Goal: Task Accomplishment & Management: Complete application form

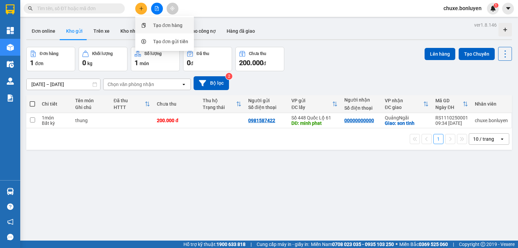
click at [157, 26] on div "Tạo đơn hàng" at bounding box center [167, 25] width 29 height 7
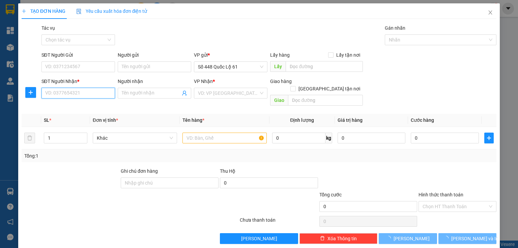
click at [82, 94] on input "SĐT Người Nhận *" at bounding box center [78, 93] width 74 height 11
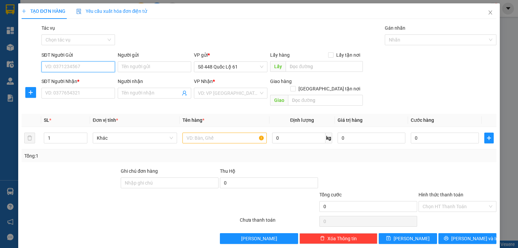
click at [93, 66] on input "SĐT Người Gửi" at bounding box center [78, 66] width 74 height 11
type input "8"
click at [60, 77] on div "0787998488" at bounding box center [77, 80] width 65 height 7
type input "0787998488"
type input "[PERSON_NAME]"
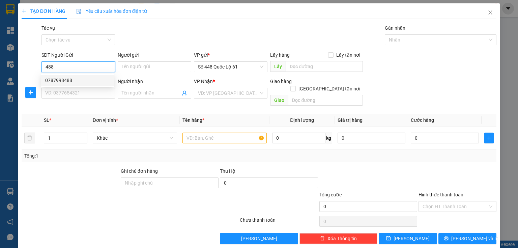
type input "0000000000"
type input "ĐẠT NT"
type input "750.000"
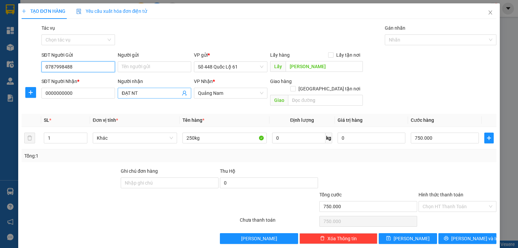
type input "0787998488"
click at [145, 95] on input "ĐẠT NT" at bounding box center [151, 92] width 59 height 7
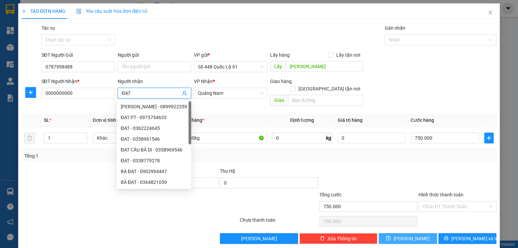
type input "ĐẠT"
drag, startPoint x: 414, startPoint y: 231, endPoint x: 395, endPoint y: 224, distance: 20.1
click at [414, 233] on button "[PERSON_NAME]" at bounding box center [408, 238] width 58 height 11
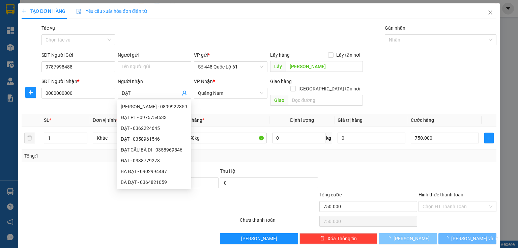
type input "0"
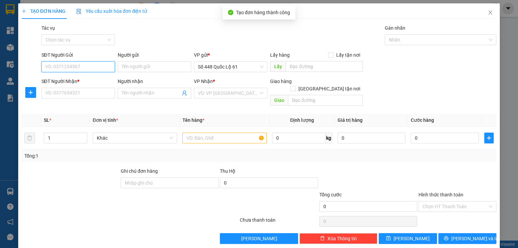
click at [63, 65] on input "SĐT Người Gửi" at bounding box center [78, 66] width 74 height 11
click at [74, 66] on input "SĐT Người Gửi" at bounding box center [78, 66] width 74 height 11
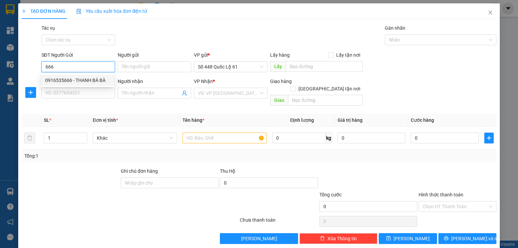
click at [70, 78] on div "0916535666 - THANH BÀ BÀ" at bounding box center [77, 80] width 65 height 7
type input "0916535666"
type input "THANH BÀ BÀ"
type input "0346007139"
type input "NGA KON TUM"
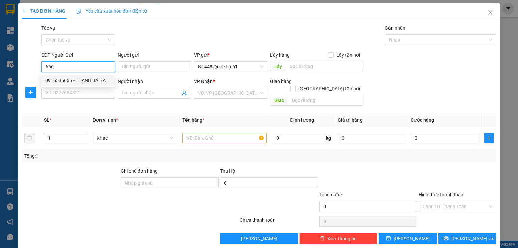
type input "4.210.000"
type input "250.000"
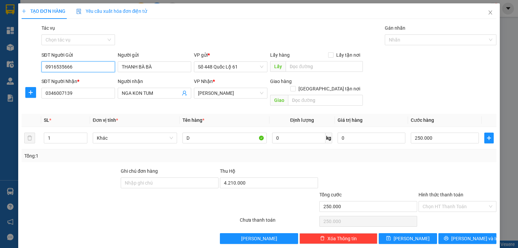
click at [98, 67] on input "0916535666" at bounding box center [78, 66] width 74 height 11
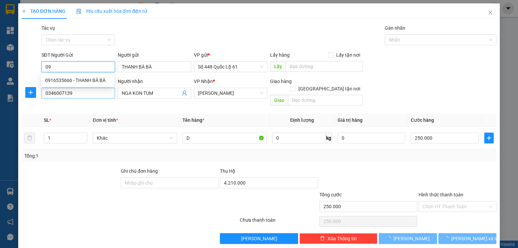
type input "0"
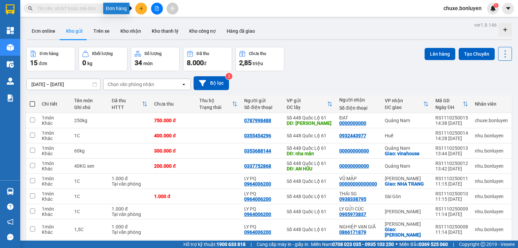
click at [143, 9] on icon "plus" at bounding box center [141, 8] width 5 height 5
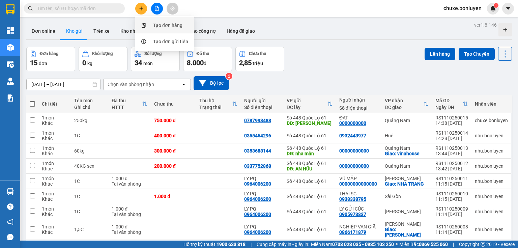
click at [156, 28] on div "Tạo đơn hàng" at bounding box center [167, 25] width 29 height 7
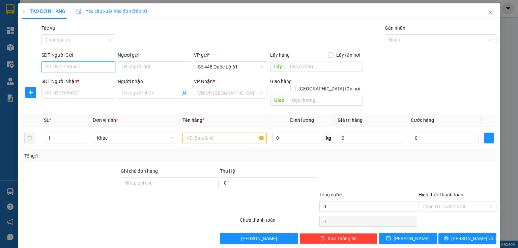
click at [104, 66] on input "SĐT Người Gửi" at bounding box center [78, 66] width 74 height 11
type input "4"
click at [81, 69] on input "SĐT Người Gửi" at bounding box center [78, 66] width 74 height 11
click at [57, 79] on div "0933112521" at bounding box center [77, 80] width 65 height 7
type input "0933112521"
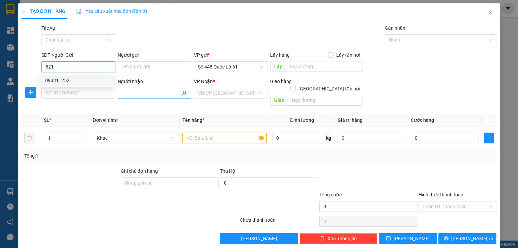
type input "SADEC"
type input "0000000000"
type input "ĐẠT"
type input "200.000"
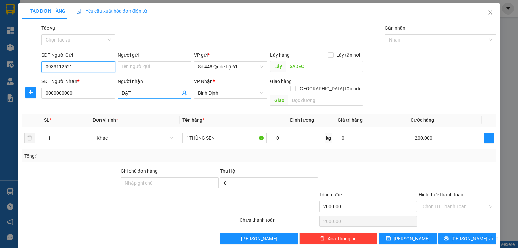
type input "0933112521"
drag, startPoint x: 143, startPoint y: 93, endPoint x: 140, endPoint y: 93, distance: 3.4
click at [142, 93] on input "ĐẠT" at bounding box center [151, 92] width 59 height 7
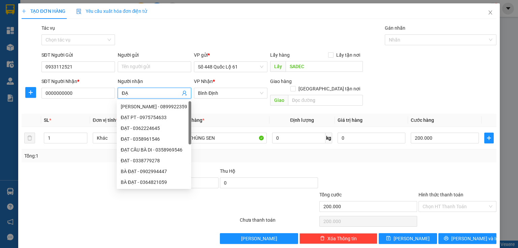
type input "Đ"
click at [390, 235] on button "[PERSON_NAME]" at bounding box center [408, 238] width 58 height 11
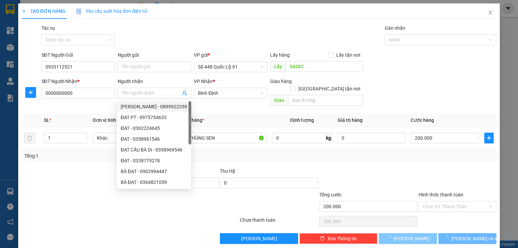
type input "0"
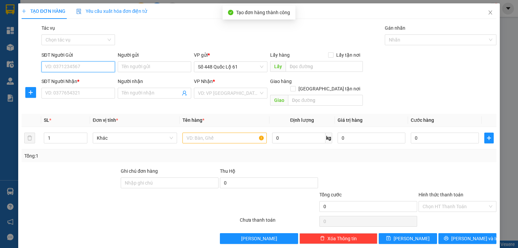
click at [96, 69] on input "SĐT Người Gửi" at bounding box center [78, 66] width 74 height 11
click at [92, 65] on input "SĐT Người Gửi" at bounding box center [78, 66] width 74 height 11
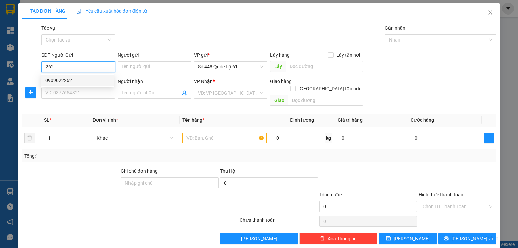
click at [74, 81] on div "0909022262" at bounding box center [77, 80] width 65 height 7
type input "0909022262"
type input "LẤP VÒ"
type input "00000000000"
type input "750.000"
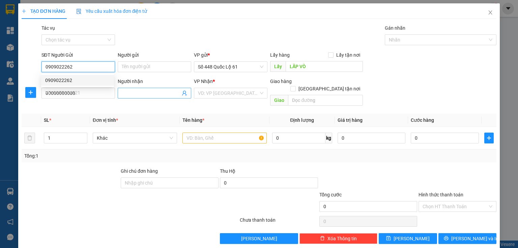
type input "750.000"
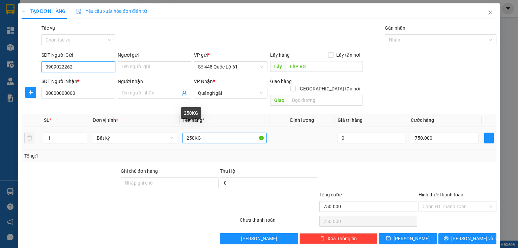
type input "0909022262"
click at [187, 133] on input "250KG" at bounding box center [224, 138] width 84 height 11
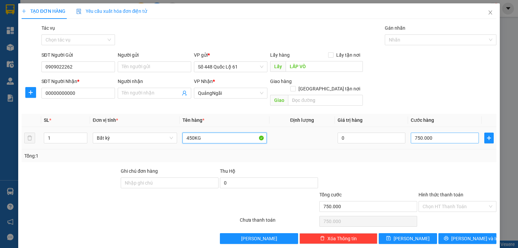
type input "450KG"
click at [417, 133] on input "750.000" at bounding box center [445, 138] width 68 height 11
type input "0"
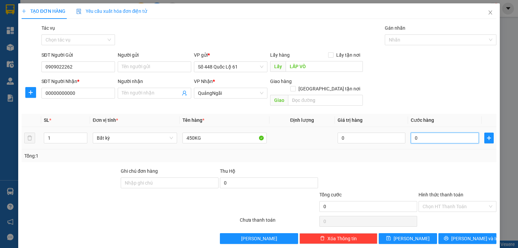
type input "1"
type input "01"
type input "15"
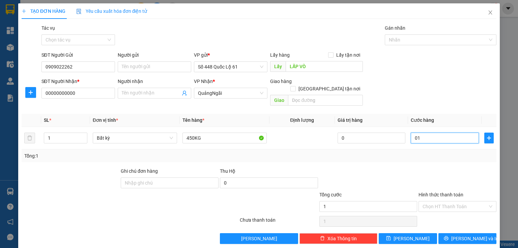
type input "015"
type input "150"
type input "0.150"
type input "1.500"
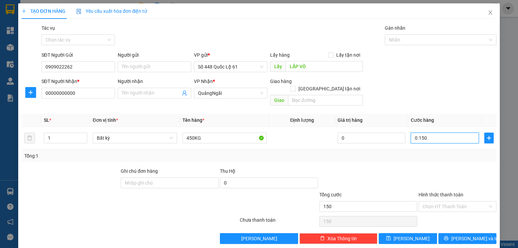
type input "1.500"
type input "01.500"
type input "1.500.000"
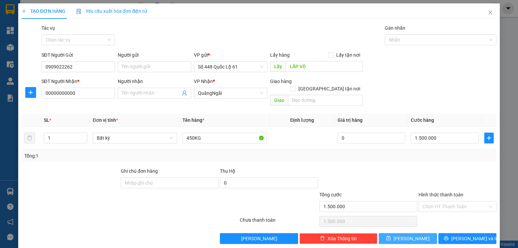
click at [394, 233] on button "[PERSON_NAME]" at bounding box center [408, 238] width 58 height 11
type input "0"
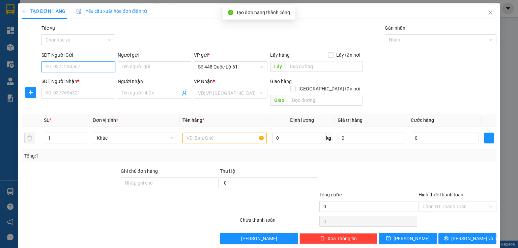
click at [90, 65] on input "SĐT Người Gửi" at bounding box center [78, 66] width 74 height 11
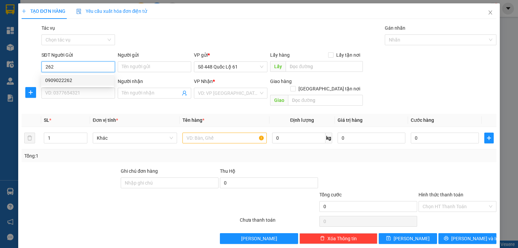
click at [62, 80] on div "0909022262" at bounding box center [77, 80] width 65 height 7
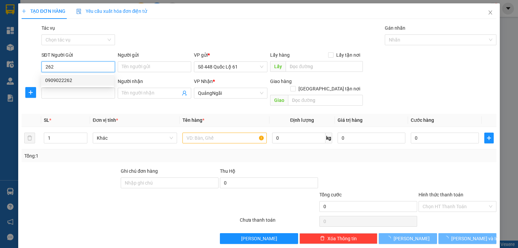
type input "0909022262"
type input "LẤP VÒ"
type input "00000000000"
type input "1.500.000"
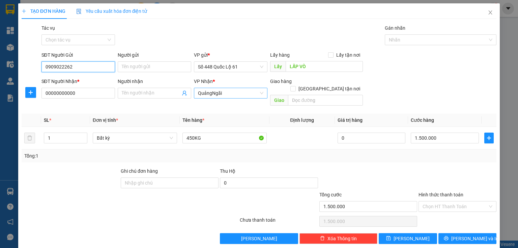
click at [200, 92] on span "QuảngNgãi" at bounding box center [230, 93] width 65 height 10
type input "0909022262"
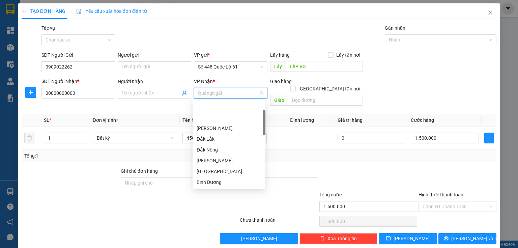
scroll to position [32, 0]
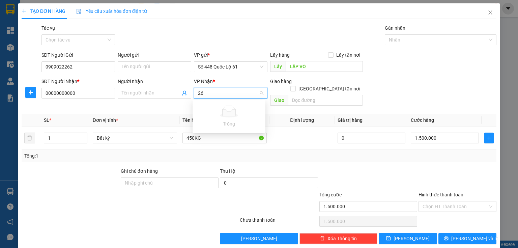
type input "2"
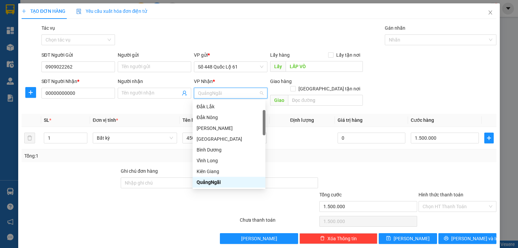
type input "d"
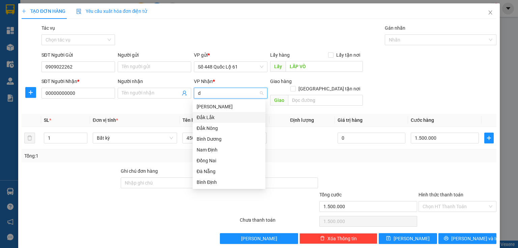
click at [205, 115] on div "Đắk Lắk" at bounding box center [229, 117] width 65 height 7
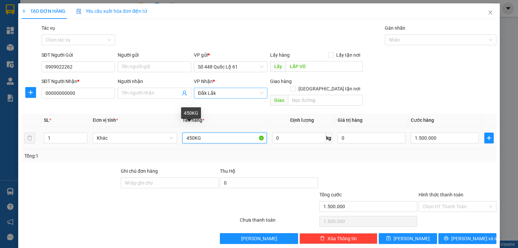
click at [187, 133] on input "450KG" at bounding box center [224, 138] width 84 height 11
click at [190, 133] on input "250KG" at bounding box center [224, 138] width 84 height 11
type input "200KG"
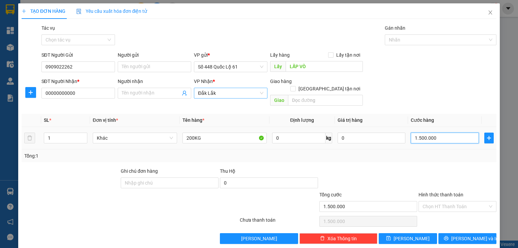
click at [433, 133] on input "1.500.000" at bounding box center [445, 138] width 68 height 11
type input "0"
type input "6"
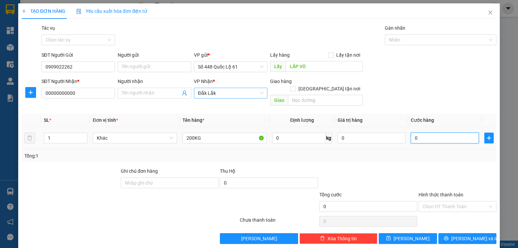
type input "6"
type input "06"
type input "60"
type input "060"
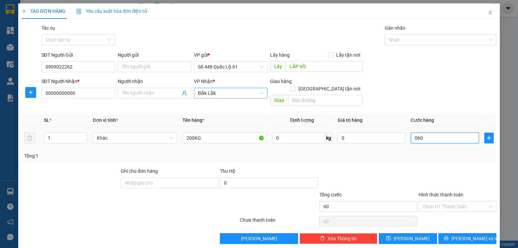
type input "600"
type input "060"
type input "60"
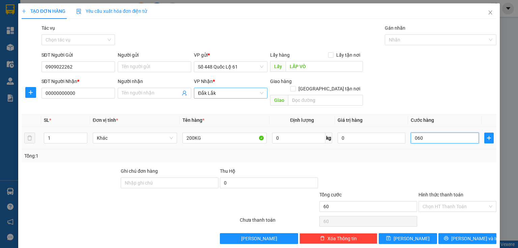
type input "6"
type input "06"
type input "0"
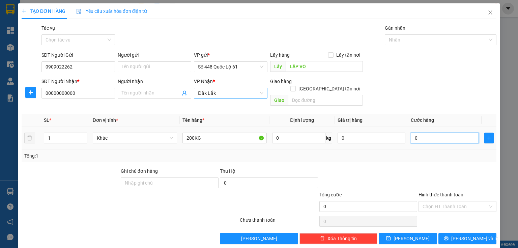
type input "0"
type input "4"
type input "04"
type input "40"
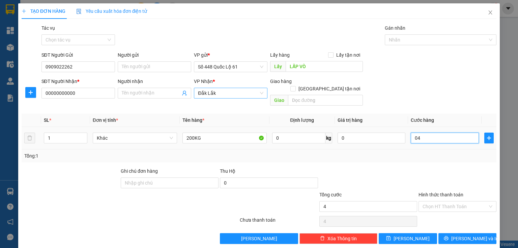
type input "40"
type input "040"
type input "400"
type input "0.400"
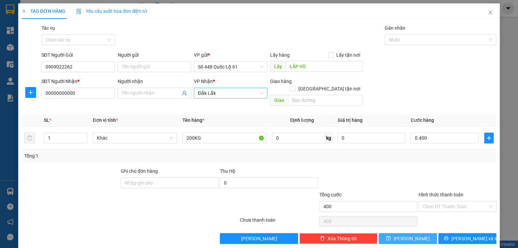
type input "400.000"
click at [418, 233] on button "[PERSON_NAME]" at bounding box center [408, 238] width 58 height 11
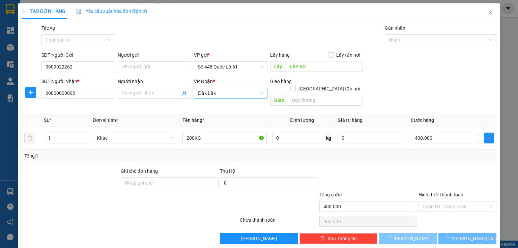
type input "0"
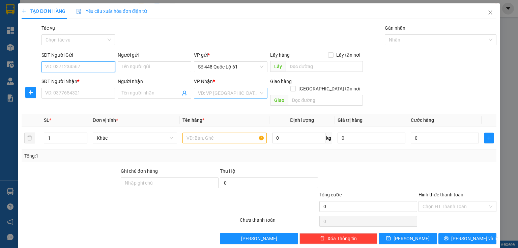
click at [102, 70] on input "SĐT Người Gửi" at bounding box center [78, 66] width 74 height 11
click at [81, 78] on div "0939932972" at bounding box center [77, 80] width 65 height 7
type input "0939932972"
type input "cx phuoc tien"
type input "00000000000"
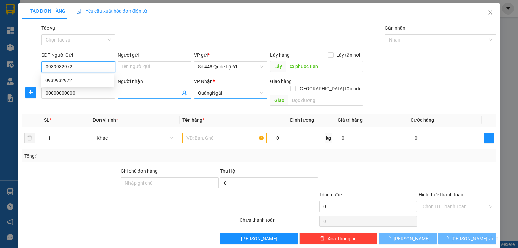
type input "300.000"
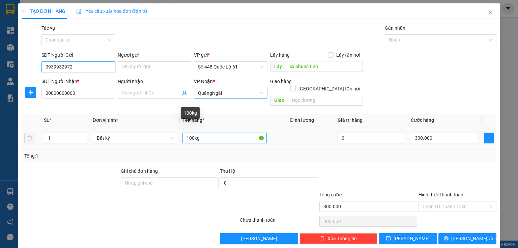
type input "0939932972"
click at [187, 133] on input "100kg" at bounding box center [224, 138] width 84 height 11
type input "500kg"
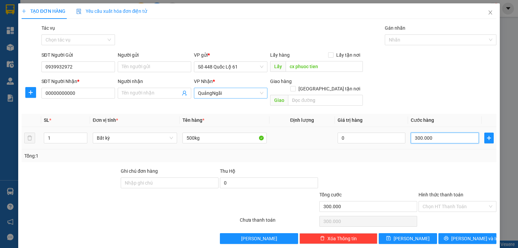
click at [448, 133] on input "300.000" at bounding box center [445, 138] width 68 height 11
type input "0"
type input "1"
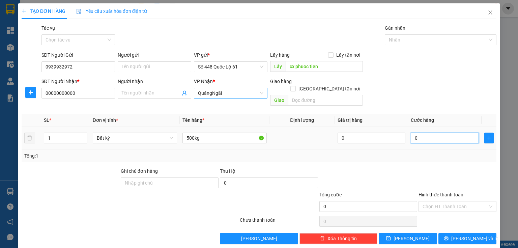
type input "1"
type input "01"
type input "15"
type input "015"
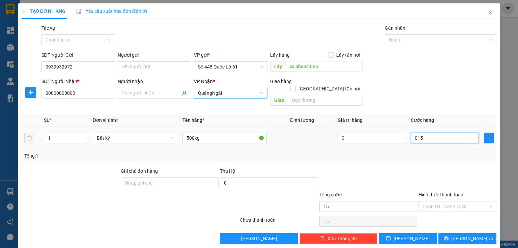
type input "150"
type input "0.150"
type input "1.500"
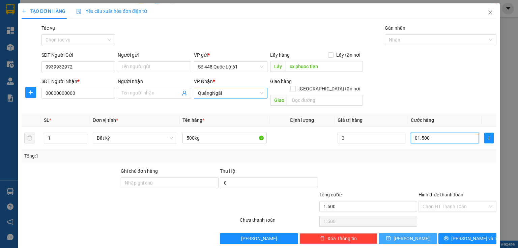
type input "01.500"
type input "1.500.000"
drag, startPoint x: 404, startPoint y: 231, endPoint x: 399, endPoint y: 222, distance: 10.3
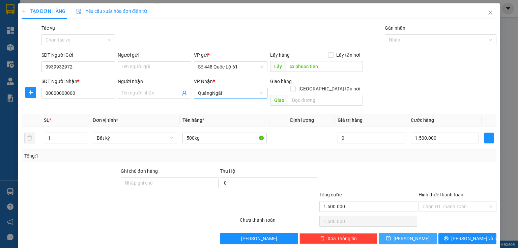
click at [404, 233] on button "[PERSON_NAME]" at bounding box center [408, 238] width 58 height 11
type input "0"
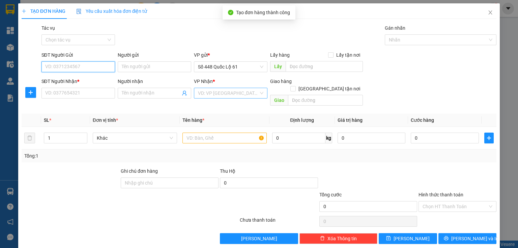
click at [87, 66] on input "SĐT Người Gửi" at bounding box center [78, 66] width 74 height 11
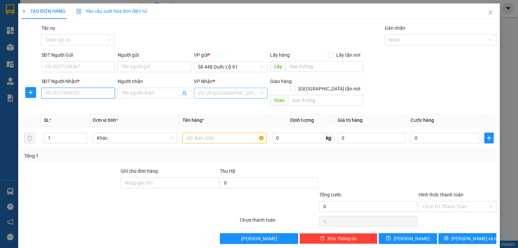
click at [80, 95] on input "SĐT Người Nhận *" at bounding box center [78, 93] width 74 height 11
click at [86, 64] on input "SĐT Người Gửi" at bounding box center [78, 66] width 74 height 11
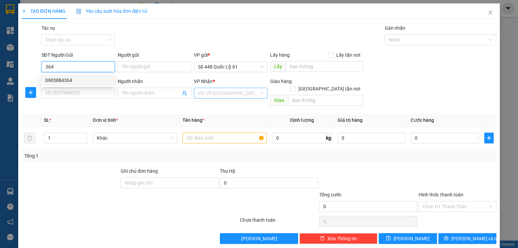
click at [77, 79] on div "0905884364" at bounding box center [77, 80] width 65 height 7
type input "0905884364"
type input "cx phuoc tien"
type input "00000000000"
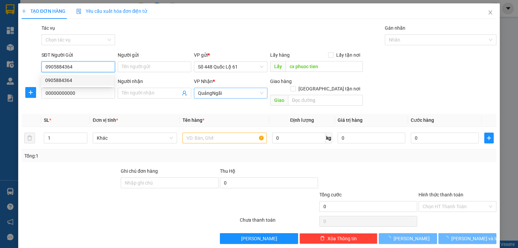
type input "900.000"
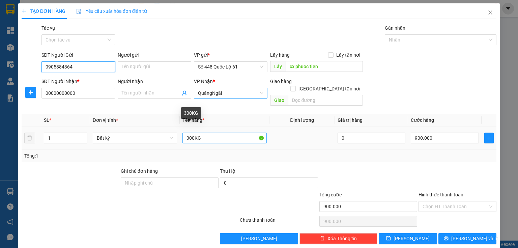
type input "0905884364"
click at [189, 133] on input "300KG" at bounding box center [224, 138] width 84 height 11
click at [231, 95] on span "QuảngNgãi" at bounding box center [230, 93] width 65 height 10
type input "50KG"
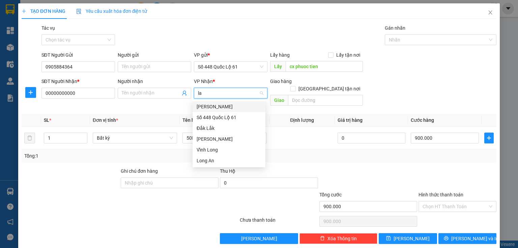
type input "lam"
drag, startPoint x: 220, startPoint y: 107, endPoint x: 233, endPoint y: 107, distance: 12.8
click at [221, 107] on div "[PERSON_NAME]" at bounding box center [229, 106] width 65 height 7
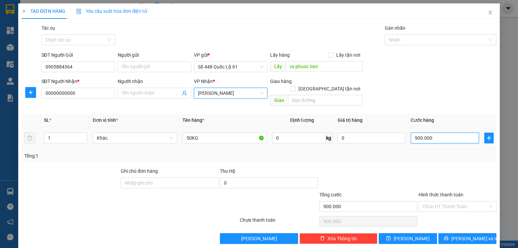
click at [423, 133] on input "900.000" at bounding box center [445, 138] width 68 height 11
type input "1"
type input "10"
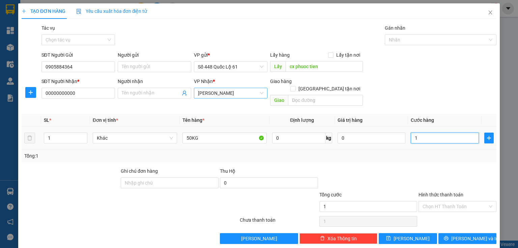
type input "10"
type input "100"
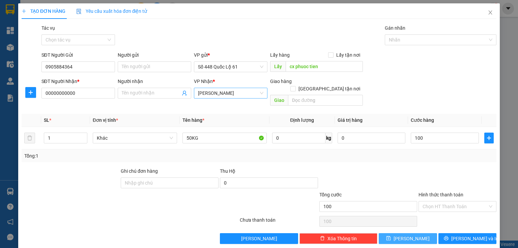
type input "100.000"
click at [391, 236] on icon "save" at bounding box center [388, 238] width 4 height 4
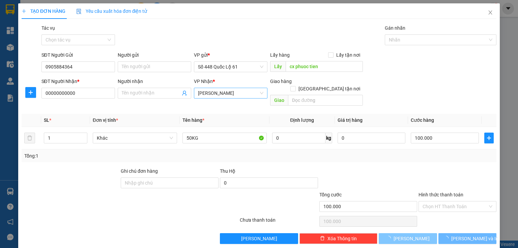
type input "0"
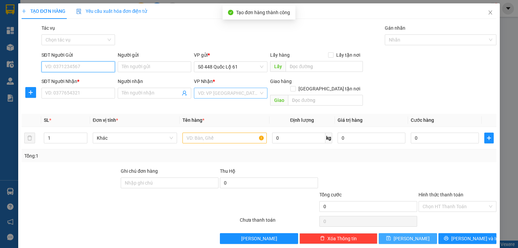
click at [62, 67] on input "SĐT Người Gửi" at bounding box center [78, 66] width 74 height 11
click at [88, 66] on input "SĐT Người Gửi" at bounding box center [78, 66] width 74 height 11
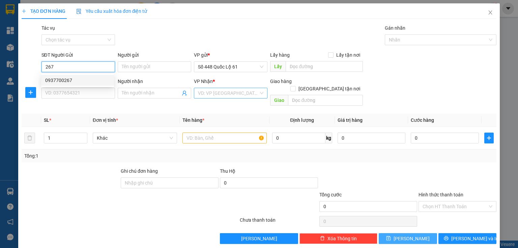
click at [84, 81] on div "0937700267" at bounding box center [77, 80] width 65 height 7
type input "0937700267"
type input "phuoc tien"
type input "00000000000"
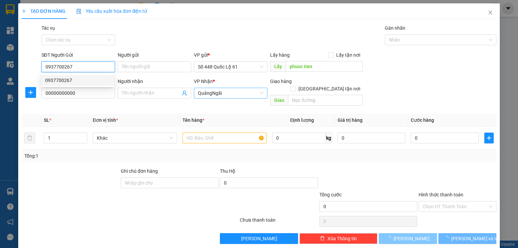
type input "1.500.000"
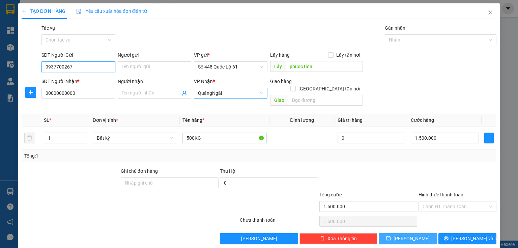
type input "0937700267"
click at [419, 233] on button "[PERSON_NAME]" at bounding box center [408, 238] width 58 height 11
type input "0"
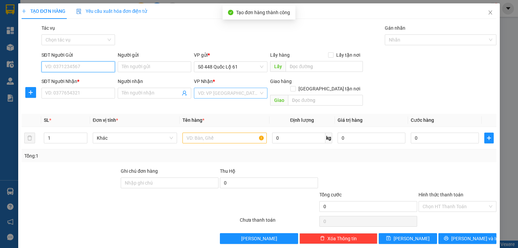
click at [94, 69] on input "SĐT Người Gửi" at bounding box center [78, 66] width 74 height 11
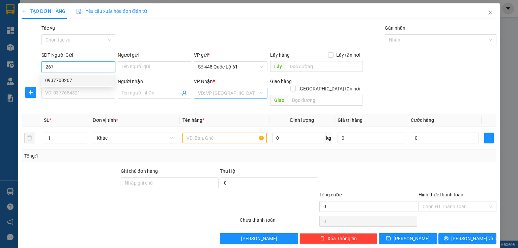
click at [81, 80] on div "0937700267" at bounding box center [77, 80] width 65 height 7
type input "0937700267"
type input "phuoc tien"
type input "00000000000"
type input "1.500.000"
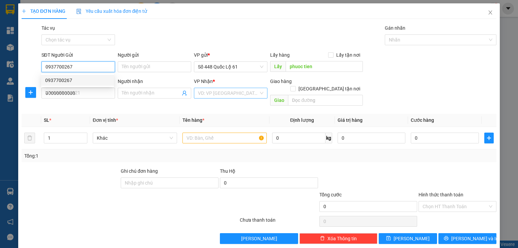
type input "1.500.000"
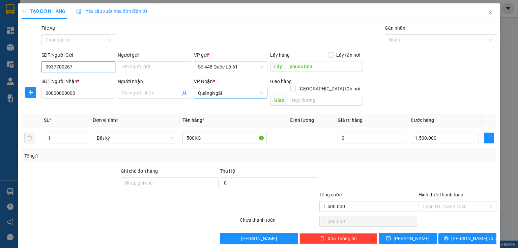
click at [220, 93] on span "QuảngNgãi" at bounding box center [230, 93] width 65 height 10
type input "0937700267"
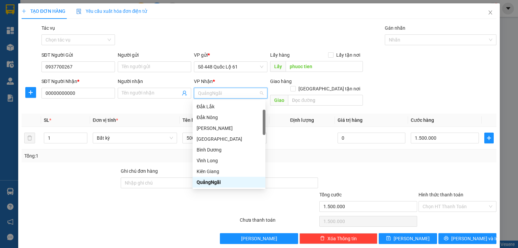
type input "g"
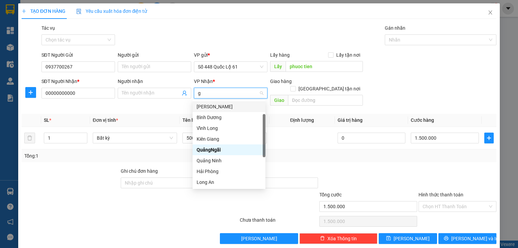
click at [216, 108] on div "[PERSON_NAME]" at bounding box center [229, 106] width 65 height 7
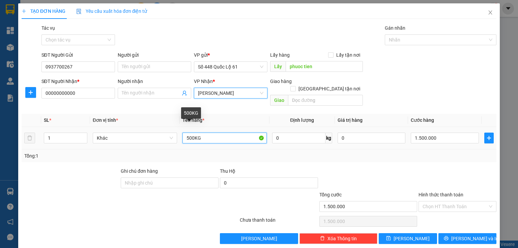
click at [188, 133] on input "500KG" at bounding box center [224, 138] width 84 height 11
type input "300KG"
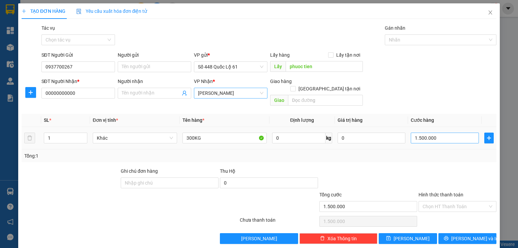
click at [413, 131] on div "1.500.000" at bounding box center [445, 137] width 68 height 13
click at [414, 133] on input "1.500.000" at bounding box center [445, 138] width 68 height 11
type input "0"
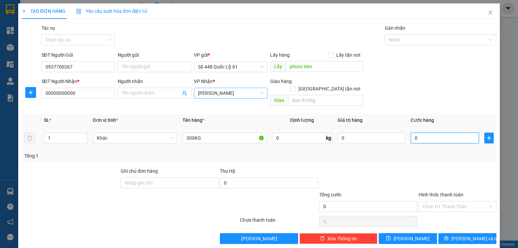
type input "6"
type input "06"
type input "60"
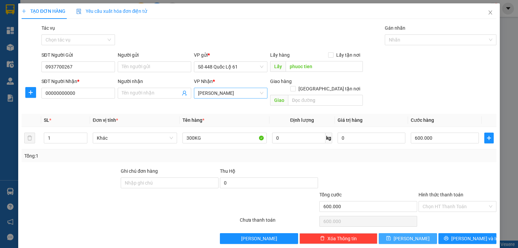
click at [416, 233] on button "[PERSON_NAME]" at bounding box center [408, 238] width 58 height 11
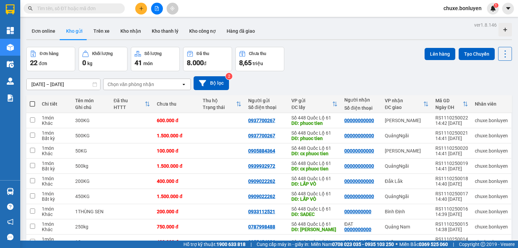
click at [104, 8] on input "text" at bounding box center [77, 8] width 80 height 7
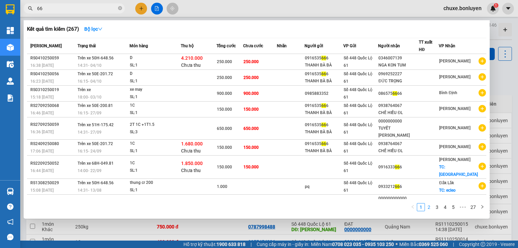
click at [432, 207] on link "2" at bounding box center [428, 206] width 7 height 7
click at [437, 207] on link "3" at bounding box center [436, 206] width 7 height 7
click at [444, 207] on link "4" at bounding box center [444, 206] width 7 height 7
click at [455, 206] on link "6" at bounding box center [452, 206] width 7 height 7
click at [455, 206] on link "8" at bounding box center [452, 206] width 7 height 7
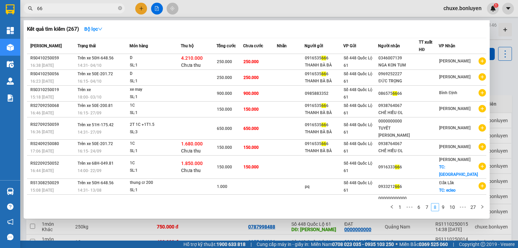
click at [455, 206] on link "10" at bounding box center [451, 206] width 9 height 7
click at [158, 8] on div at bounding box center [259, 124] width 518 height 248
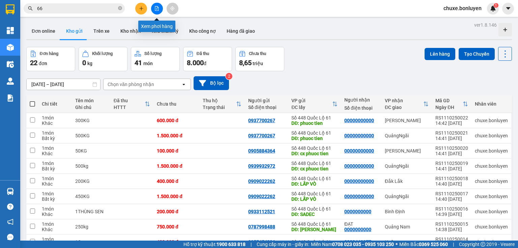
scroll to position [51, 0]
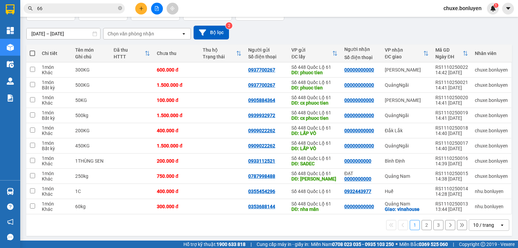
click at [499, 223] on icon "open" at bounding box center [501, 224] width 5 height 5
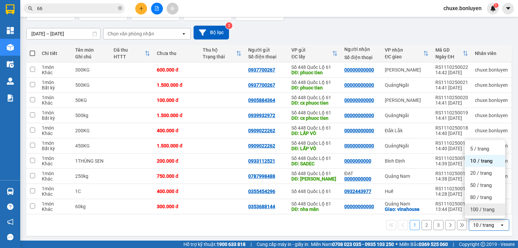
click at [490, 212] on span "100 / trang" at bounding box center [482, 209] width 24 height 7
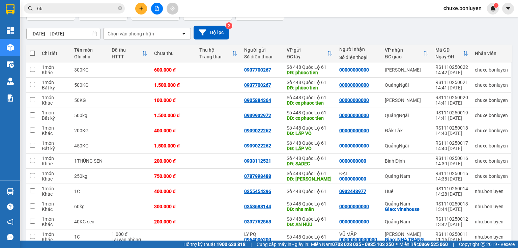
click at [96, 9] on input "66" at bounding box center [77, 8] width 80 height 7
click at [223, 128] on td at bounding box center [218, 130] width 45 height 15
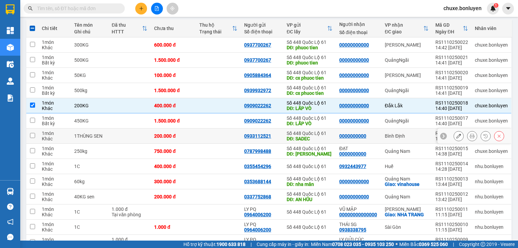
scroll to position [49, 0]
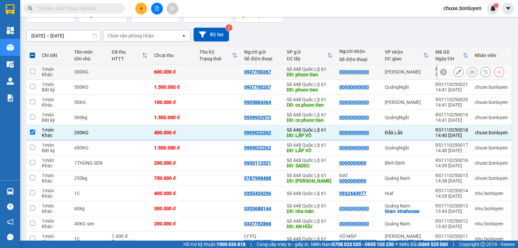
click at [220, 73] on td at bounding box center [218, 71] width 45 height 15
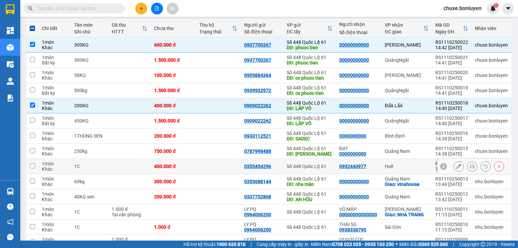
scroll to position [0, 0]
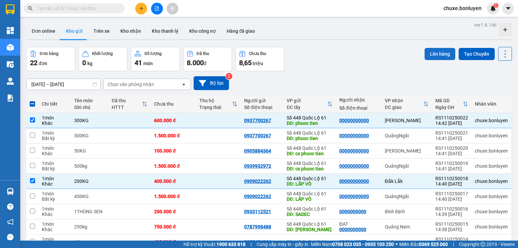
click at [436, 51] on button "Lên hàng" at bounding box center [440, 54] width 31 height 12
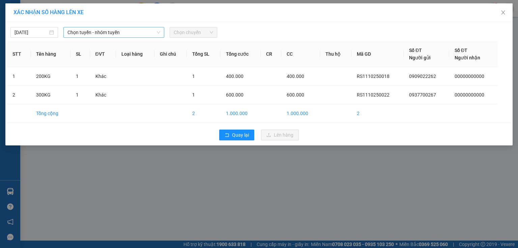
click at [105, 36] on span "Chọn tuyến - nhóm tuyến" at bounding box center [113, 32] width 93 height 10
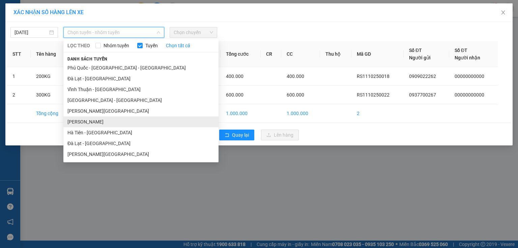
click at [114, 121] on li "[PERSON_NAME]" at bounding box center [140, 121] width 155 height 11
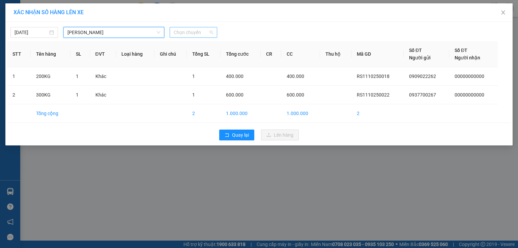
click at [191, 34] on span "Chọn chuyến" at bounding box center [193, 32] width 39 height 10
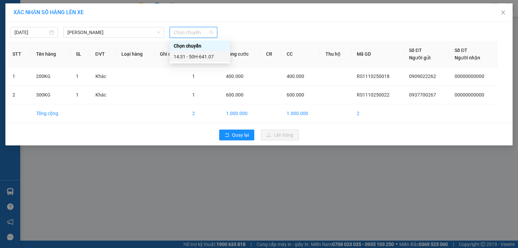
drag, startPoint x: 203, startPoint y: 58, endPoint x: 220, endPoint y: 68, distance: 19.1
click at [204, 58] on div "14:31 - 50H-641.07" at bounding box center [200, 56] width 53 height 7
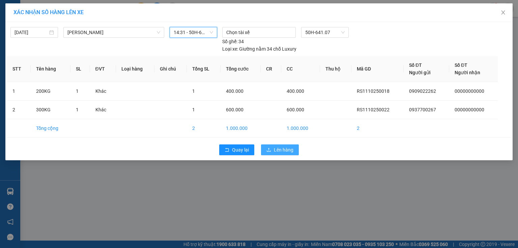
click at [288, 146] on span "Lên hàng" at bounding box center [284, 149] width 20 height 7
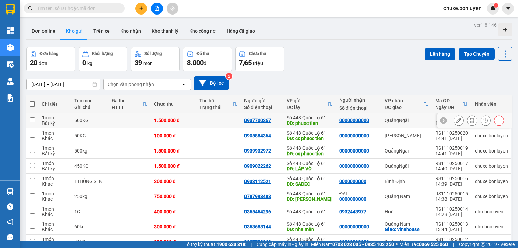
scroll to position [54, 0]
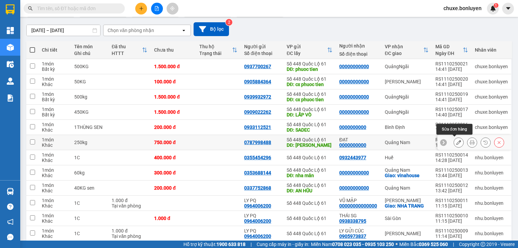
click at [456, 142] on icon at bounding box center [458, 142] width 5 height 5
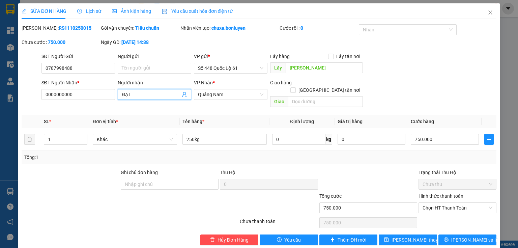
click at [141, 95] on input "ĐẠT" at bounding box center [151, 94] width 59 height 7
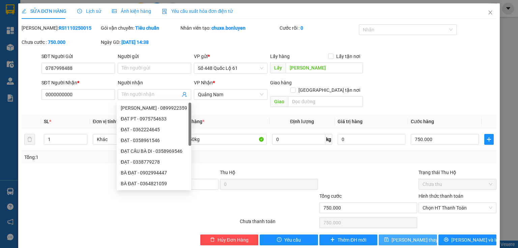
click at [424, 234] on button "[PERSON_NAME] thay đổi" at bounding box center [408, 239] width 58 height 11
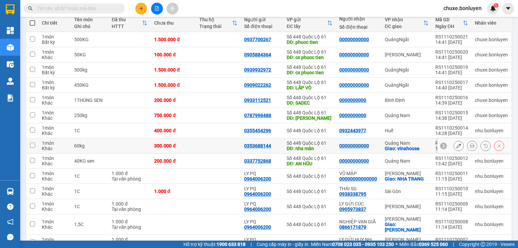
scroll to position [108, 0]
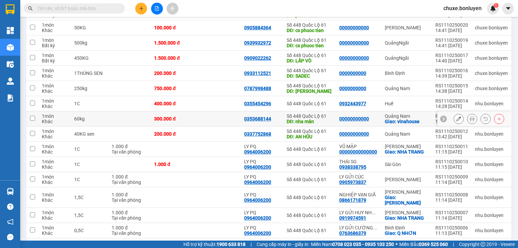
click at [226, 116] on td at bounding box center [218, 118] width 45 height 15
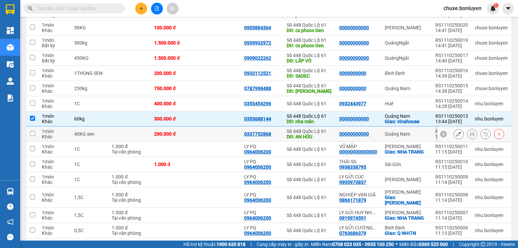
click at [219, 128] on td at bounding box center [218, 133] width 45 height 15
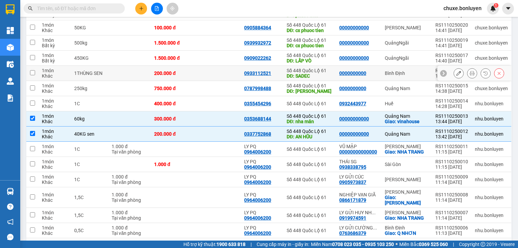
click at [205, 71] on td at bounding box center [218, 73] width 45 height 15
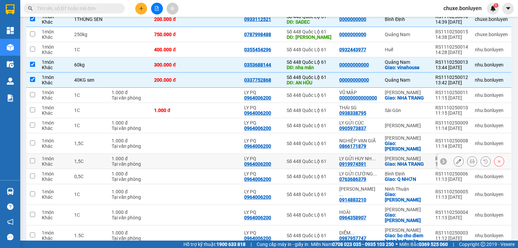
scroll to position [207, 0]
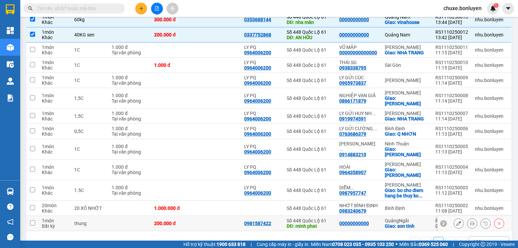
click at [230, 216] on td at bounding box center [218, 223] width 45 height 15
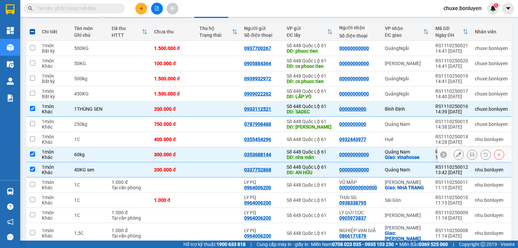
scroll to position [18, 0]
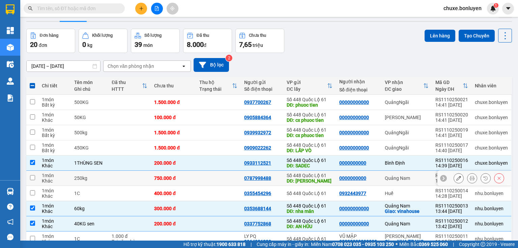
click at [214, 172] on td at bounding box center [218, 178] width 45 height 15
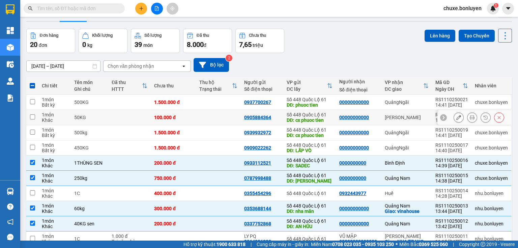
click at [200, 115] on td at bounding box center [218, 117] width 45 height 15
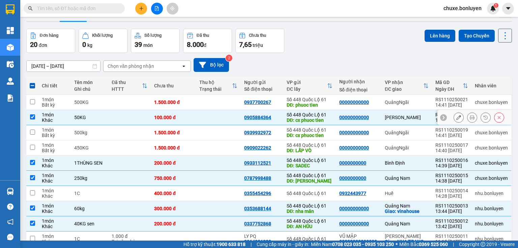
click at [200, 115] on td at bounding box center [218, 117] width 45 height 15
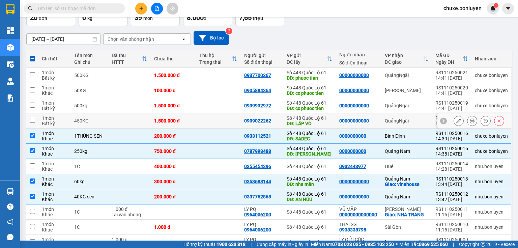
scroll to position [0, 0]
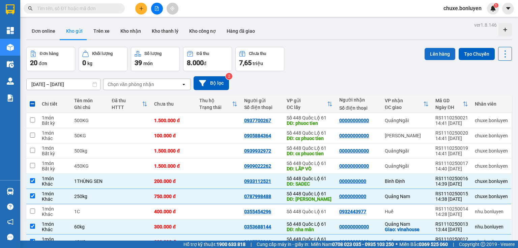
click at [432, 53] on button "Lên hàng" at bounding box center [440, 54] width 31 height 12
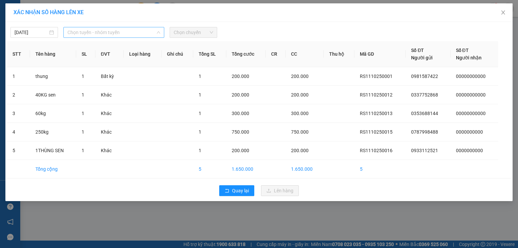
click at [138, 34] on span "Chọn tuyến - nhóm tuyến" at bounding box center [113, 32] width 93 height 10
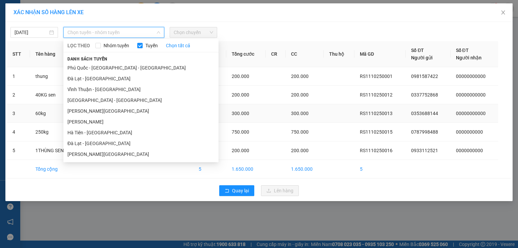
drag, startPoint x: 105, startPoint y: 129, endPoint x: 113, endPoint y: 114, distance: 17.8
click at [106, 129] on li "Hà Tiên - [GEOGRAPHIC_DATA]" at bounding box center [140, 132] width 155 height 11
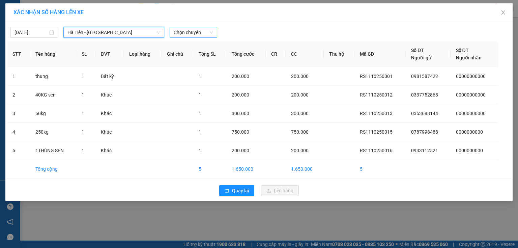
click at [191, 35] on span "Chọn chuyến" at bounding box center [193, 32] width 39 height 10
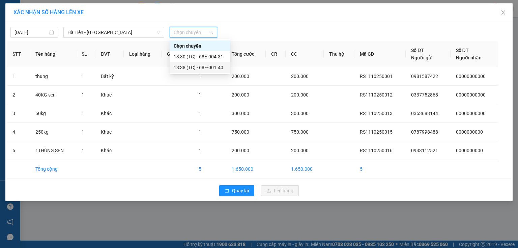
click at [189, 67] on div "13:38 (TC) - 68F-001.40" at bounding box center [200, 67] width 53 height 7
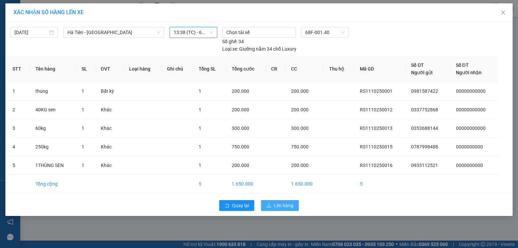
click at [275, 202] on span "Lên hàng" at bounding box center [284, 205] width 20 height 7
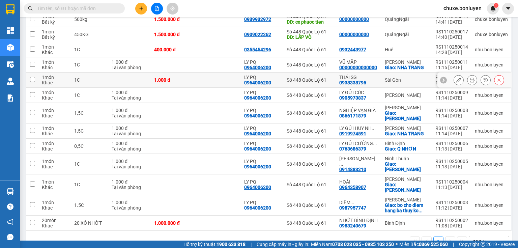
scroll to position [78, 0]
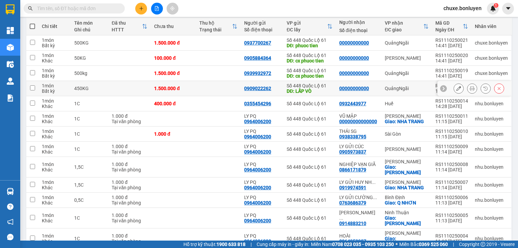
click at [197, 89] on td at bounding box center [218, 88] width 45 height 15
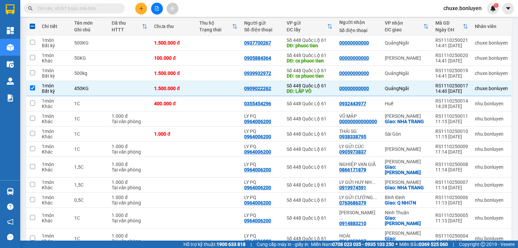
scroll to position [0, 0]
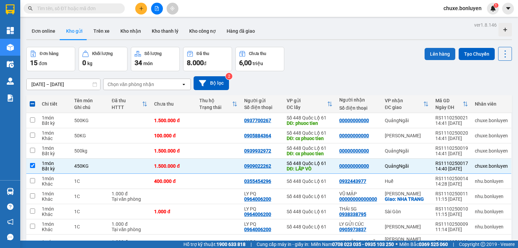
click at [434, 55] on button "Lên hàng" at bounding box center [440, 54] width 31 height 12
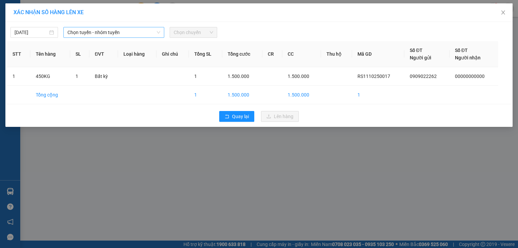
click at [140, 27] on span "Chọn tuyến - nhóm tuyến" at bounding box center [113, 32] width 93 height 10
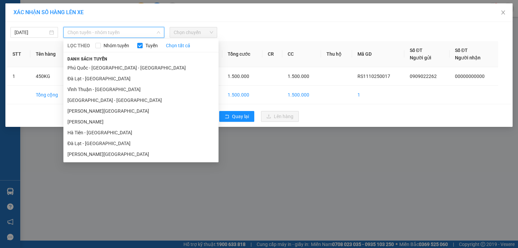
click at [109, 133] on li "Hà Tiên - [GEOGRAPHIC_DATA]" at bounding box center [140, 132] width 155 height 11
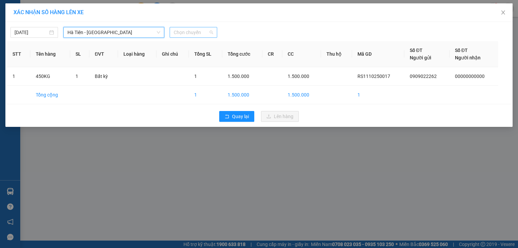
click at [192, 33] on span "Chọn chuyến" at bounding box center [193, 32] width 39 height 10
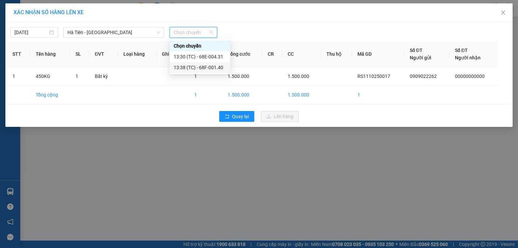
click at [201, 65] on div "13:38 (TC) - 68F-001.40" at bounding box center [200, 67] width 53 height 7
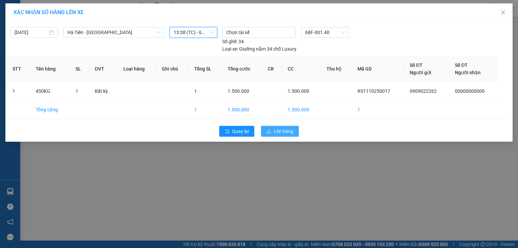
click at [275, 127] on span "Lên hàng" at bounding box center [284, 130] width 20 height 7
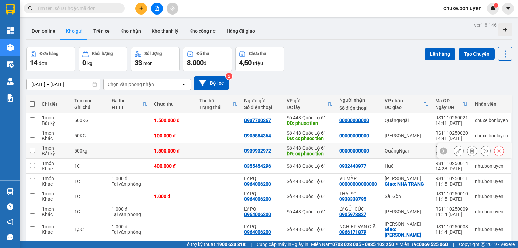
click at [231, 147] on td at bounding box center [218, 150] width 45 height 15
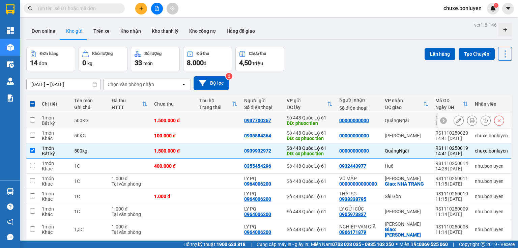
click at [218, 119] on td at bounding box center [218, 120] width 45 height 15
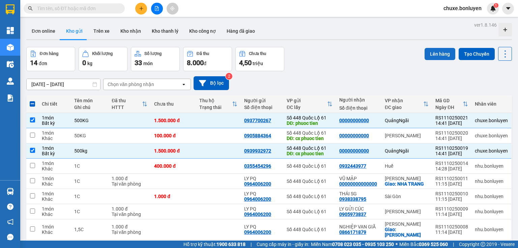
click at [428, 54] on button "Lên hàng" at bounding box center [440, 54] width 31 height 12
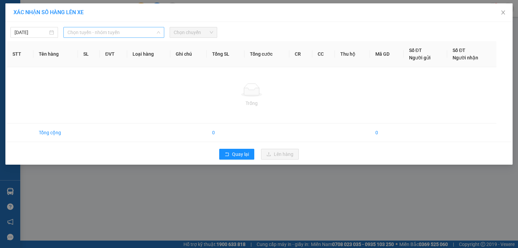
click at [136, 28] on span "Chọn tuyến - nhóm tuyến" at bounding box center [113, 32] width 93 height 10
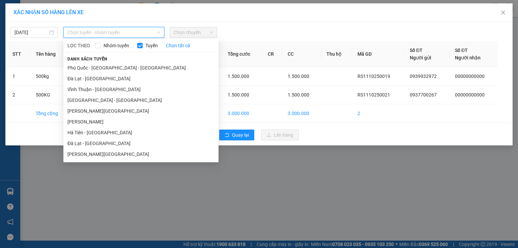
click at [109, 130] on li "Hà Tiên - [GEOGRAPHIC_DATA]" at bounding box center [140, 132] width 155 height 11
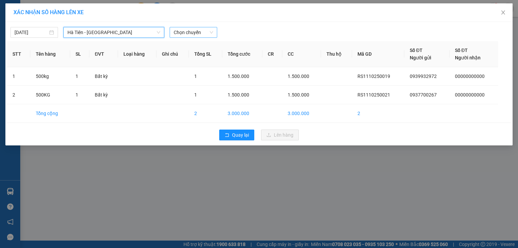
click at [204, 32] on span "Chọn chuyến" at bounding box center [193, 32] width 39 height 10
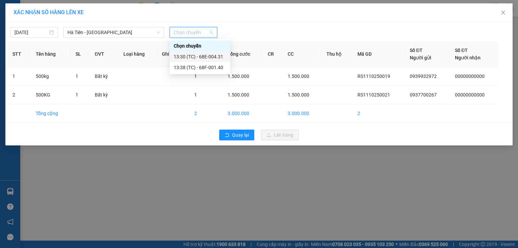
drag, startPoint x: 213, startPoint y: 55, endPoint x: 223, endPoint y: 67, distance: 15.6
click at [214, 56] on div "13:30 (TC) - 68E-004.31" at bounding box center [200, 56] width 53 height 7
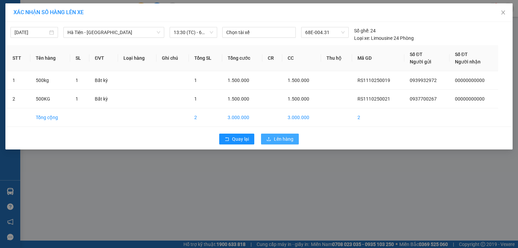
click at [270, 136] on button "Lên hàng" at bounding box center [280, 139] width 38 height 11
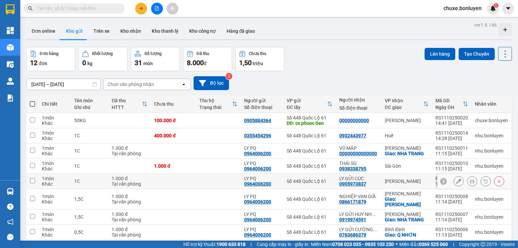
scroll to position [86, 0]
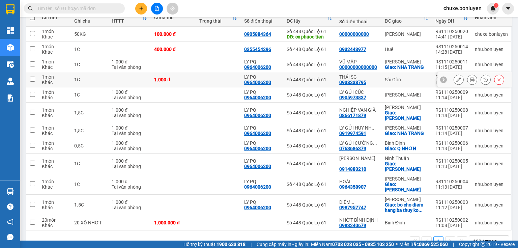
click at [457, 79] on button at bounding box center [458, 80] width 9 height 12
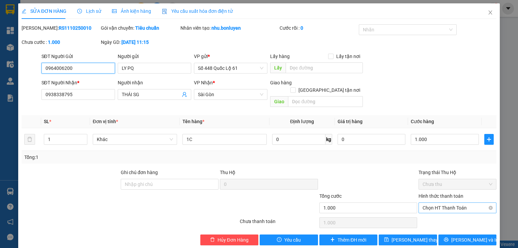
click at [431, 203] on span "Chọn HT Thanh Toán" at bounding box center [458, 208] width 70 height 10
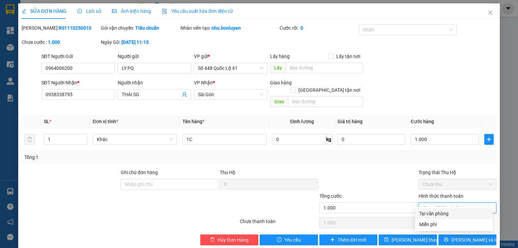
click at [431, 210] on div "Tại văn phòng" at bounding box center [453, 213] width 69 height 7
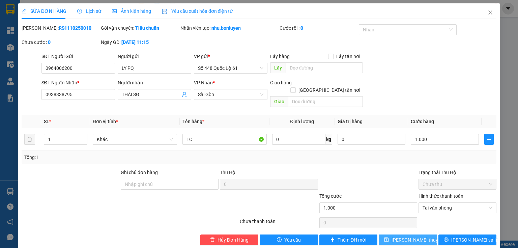
click at [395, 234] on button "[PERSON_NAME] thay đổi" at bounding box center [408, 239] width 58 height 11
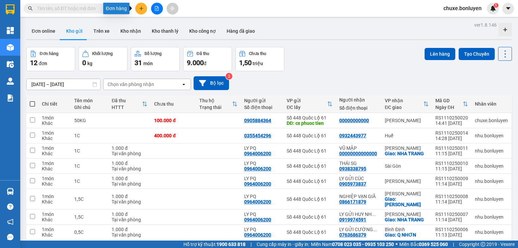
click at [141, 9] on icon "plus" at bounding box center [141, 8] width 0 height 4
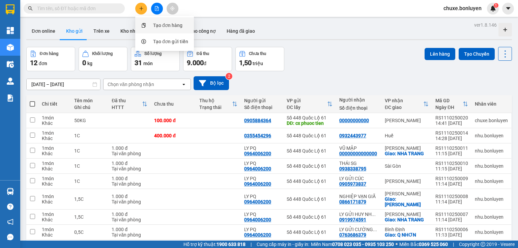
click at [156, 25] on div "Tạo đơn hàng" at bounding box center [167, 25] width 29 height 7
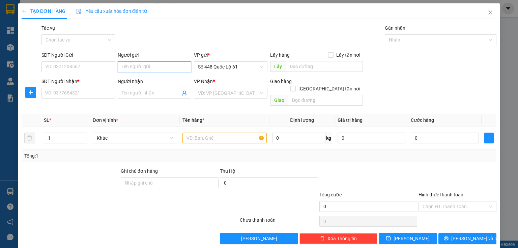
click at [145, 64] on input "Người gửi" at bounding box center [155, 66] width 74 height 11
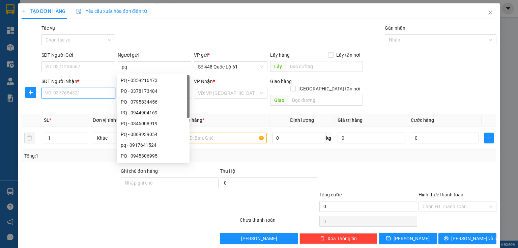
click at [74, 92] on input "SĐT Người Nhận *" at bounding box center [78, 93] width 74 height 11
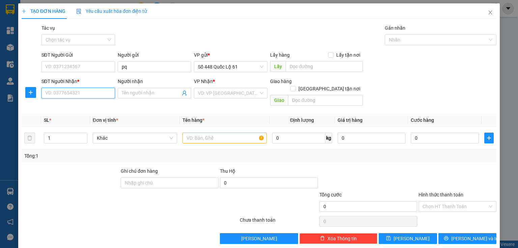
click at [72, 92] on input "SĐT Người Nhận *" at bounding box center [78, 93] width 74 height 11
click at [72, 109] on div "0868630023" at bounding box center [77, 106] width 65 height 7
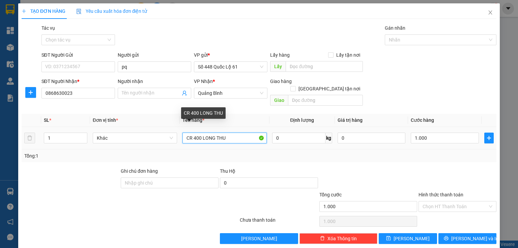
click at [197, 133] on input "CR 400 LONG THU" at bounding box center [224, 138] width 84 height 11
click at [418, 201] on div "Chọn HT Thanh Toán" at bounding box center [457, 206] width 78 height 11
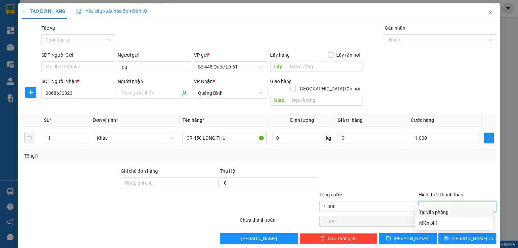
click at [428, 215] on div "Tại văn phòng" at bounding box center [453, 211] width 69 height 7
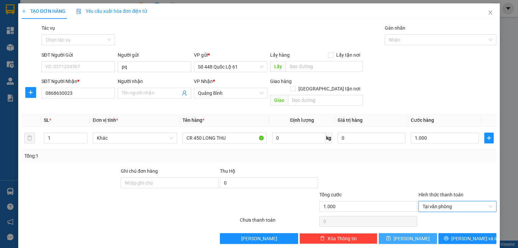
drag, startPoint x: 413, startPoint y: 227, endPoint x: 405, endPoint y: 225, distance: 8.0
click at [413, 233] on button "[PERSON_NAME]" at bounding box center [408, 238] width 58 height 11
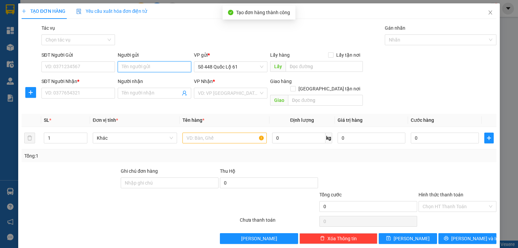
click at [158, 69] on input "Người gửi" at bounding box center [155, 66] width 74 height 11
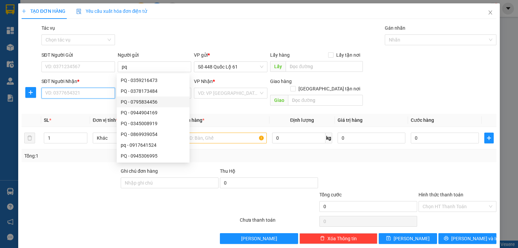
click at [98, 94] on input "SĐT Người Nhận *" at bounding box center [78, 93] width 74 height 11
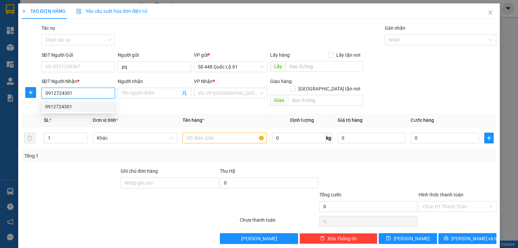
drag, startPoint x: 65, startPoint y: 104, endPoint x: 70, endPoint y: 104, distance: 5.7
click at [65, 104] on div "0912724301" at bounding box center [77, 106] width 65 height 7
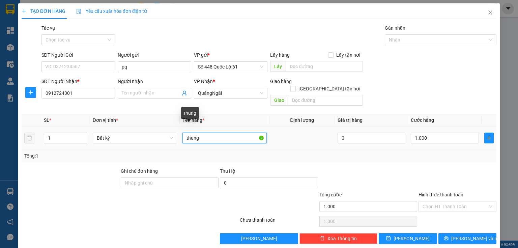
click at [227, 133] on input "thung" at bounding box center [224, 138] width 84 height 11
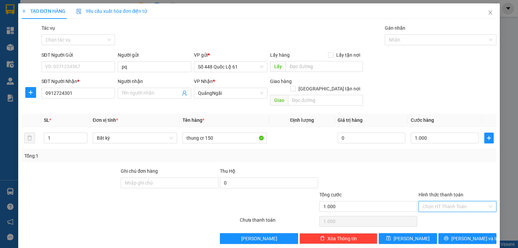
click at [434, 201] on input "Hình thức thanh toán" at bounding box center [455, 206] width 65 height 10
click at [431, 214] on div "Tại văn phòng" at bounding box center [453, 211] width 69 height 7
click at [397, 233] on button "[PERSON_NAME]" at bounding box center [408, 238] width 58 height 11
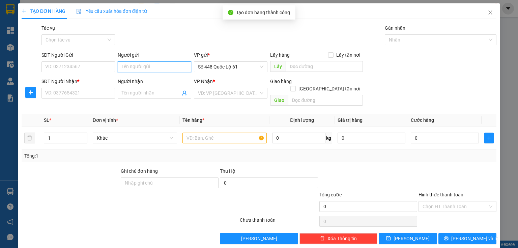
click at [126, 67] on input "Người gửi" at bounding box center [155, 66] width 74 height 11
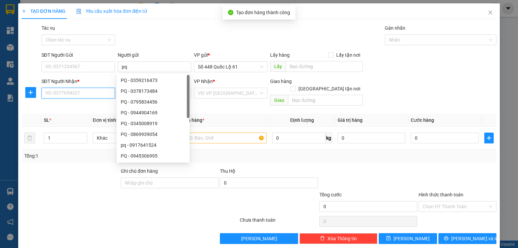
click at [68, 91] on input "SĐT Người Nhận *" at bounding box center [78, 93] width 74 height 11
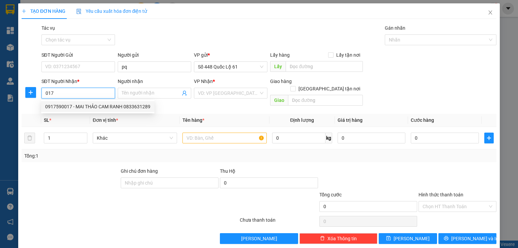
click at [85, 107] on div "0917590017 - MAI THẢO CAM RANH 0833631289" at bounding box center [97, 106] width 105 height 7
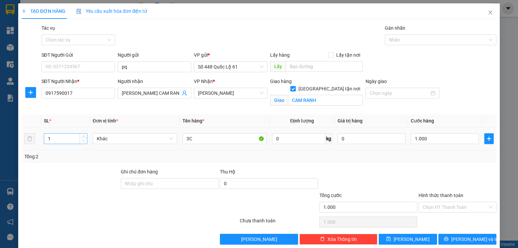
click at [82, 141] on icon "down" at bounding box center [83, 141] width 2 height 2
click at [436, 205] on input "Hình thức thanh toán" at bounding box center [455, 207] width 65 height 10
click at [425, 142] on input "0" at bounding box center [445, 138] width 68 height 11
click at [221, 135] on input "3C" at bounding box center [224, 138] width 84 height 11
click at [415, 235] on button "[PERSON_NAME]" at bounding box center [408, 239] width 58 height 11
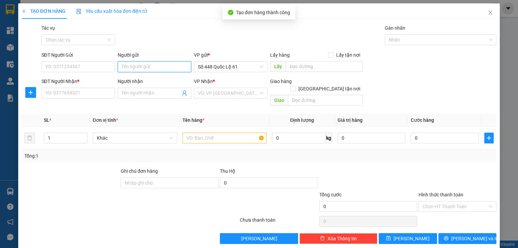
click at [124, 69] on input "Người gửi" at bounding box center [155, 66] width 74 height 11
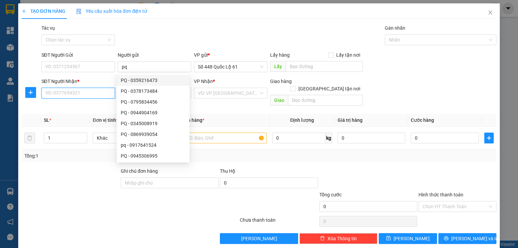
click at [96, 92] on input "SĐT Người Nhận *" at bounding box center [78, 93] width 74 height 11
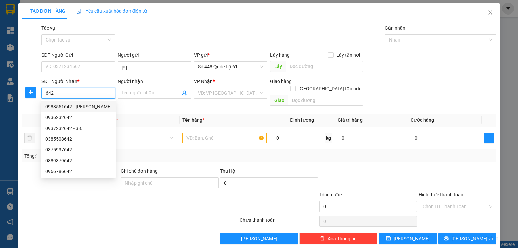
click at [92, 106] on div "0988551642 - [PERSON_NAME]" at bounding box center [78, 106] width 66 height 7
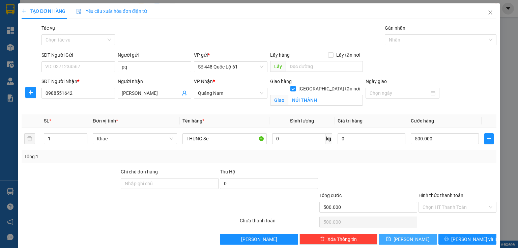
drag, startPoint x: 416, startPoint y: 237, endPoint x: 168, endPoint y: 70, distance: 299.3
click at [415, 237] on button "[PERSON_NAME]" at bounding box center [408, 239] width 58 height 11
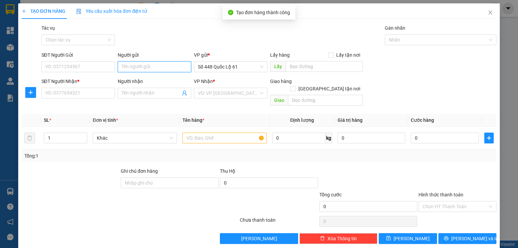
click at [159, 69] on input "Người gửi" at bounding box center [155, 66] width 74 height 11
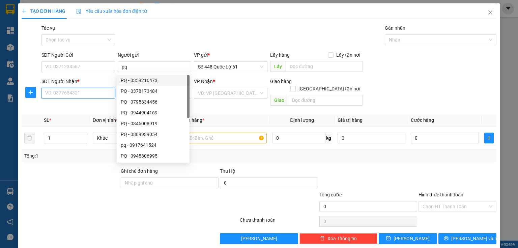
click at [90, 91] on input "SĐT Người Nhận *" at bounding box center [78, 93] width 74 height 11
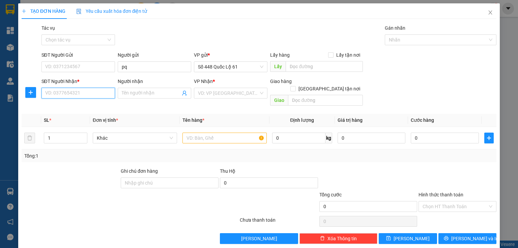
click at [88, 94] on input "SĐT Người Nhận *" at bounding box center [78, 93] width 74 height 11
click at [142, 95] on input "Người nhận" at bounding box center [151, 92] width 59 height 7
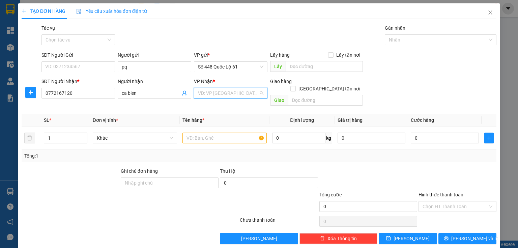
click at [209, 94] on input "search" at bounding box center [228, 93] width 61 height 10
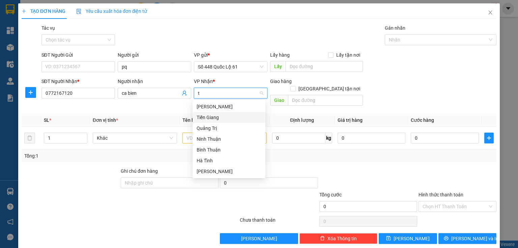
click at [224, 118] on div "Tiền Giang" at bounding box center [229, 117] width 65 height 7
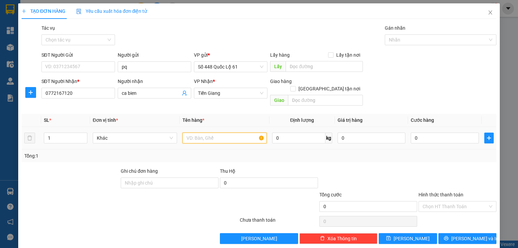
click at [188, 133] on input "text" at bounding box center [224, 138] width 84 height 11
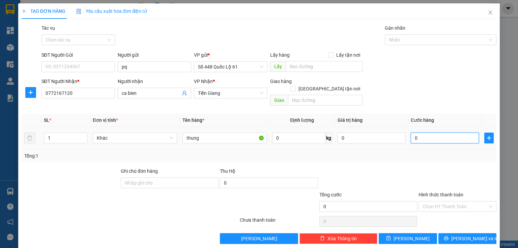
click at [451, 133] on input "0" at bounding box center [445, 138] width 68 height 11
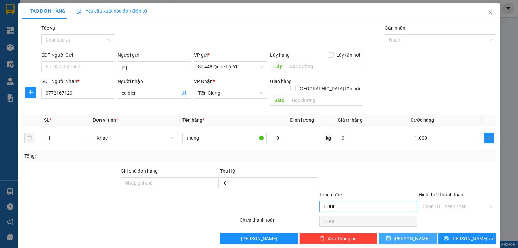
drag, startPoint x: 410, startPoint y: 227, endPoint x: 378, endPoint y: 193, distance: 46.8
click at [410, 235] on span "[PERSON_NAME]" at bounding box center [412, 238] width 36 height 7
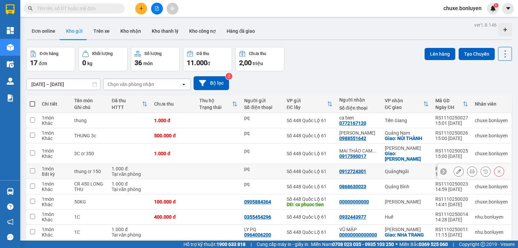
scroll to position [27, 0]
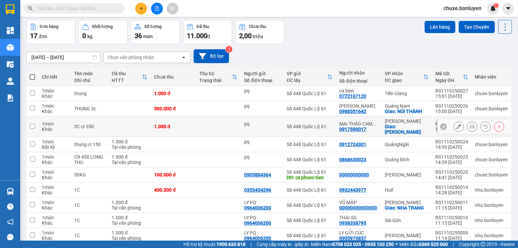
click at [456, 124] on icon at bounding box center [458, 126] width 5 height 5
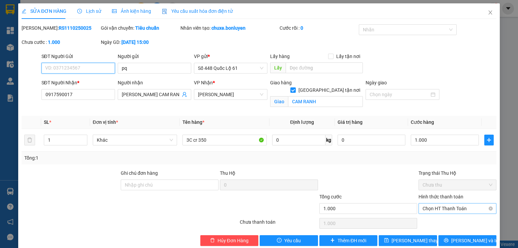
click at [439, 206] on span "Chọn HT Thanh Toán" at bounding box center [458, 208] width 70 height 10
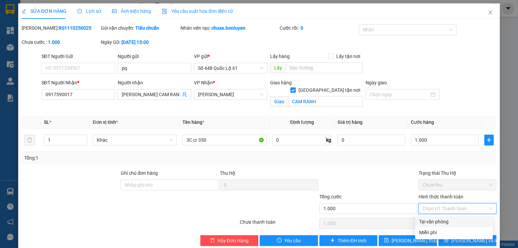
click at [434, 219] on div "Tại văn phòng" at bounding box center [453, 221] width 69 height 7
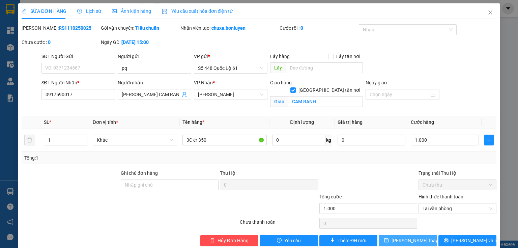
click at [395, 240] on span "[PERSON_NAME] thay đổi" at bounding box center [418, 240] width 54 height 7
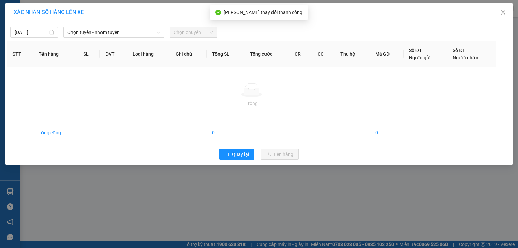
click at [188, 188] on div "XÁC NHẬN SỐ HÀNG LÊN XE [DATE] Chọn tuyến - nhóm tuyến Chọn chuyến STT Tên hàng…" at bounding box center [259, 124] width 518 height 248
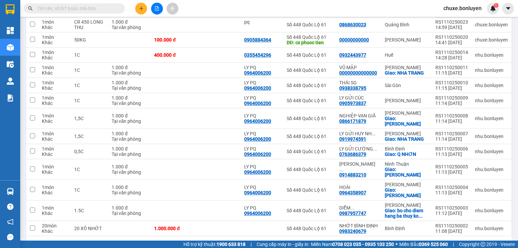
scroll to position [81, 0]
